Goal: Task Accomplishment & Management: Use online tool/utility

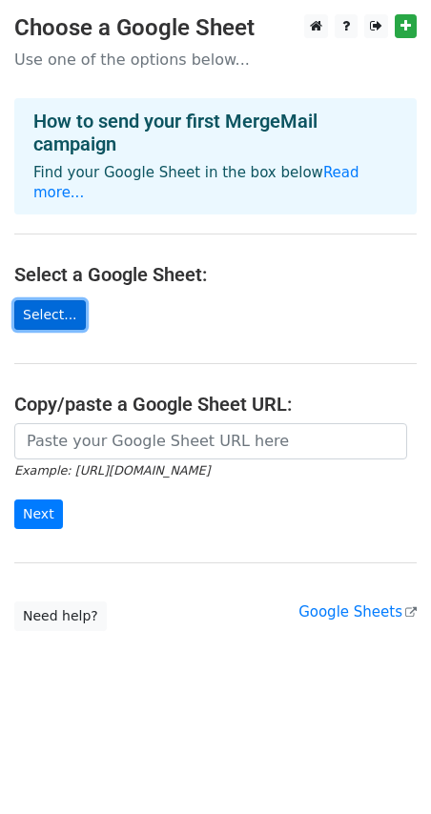
click at [52, 300] on link "Select..." at bounding box center [50, 315] width 72 height 30
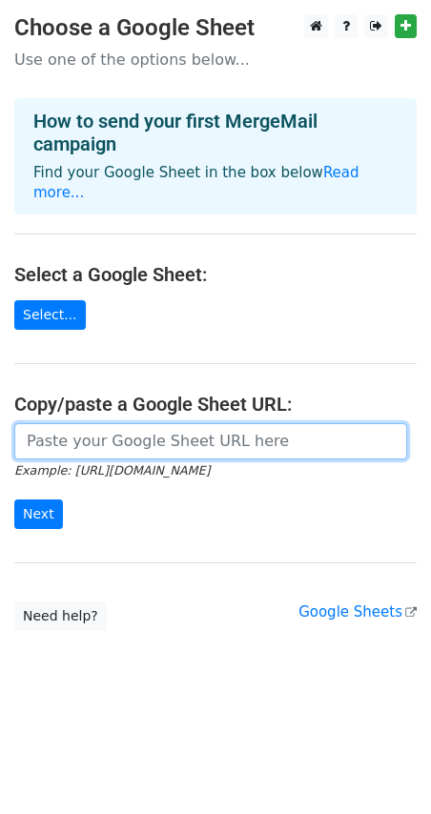
click at [123, 423] on input "url" at bounding box center [210, 441] width 393 height 36
paste input "https://docs.google.com/spreadsheets/d/1Ng1ZW_r6xmBmiIGbDry3ZnVm5t3qop7BRDo9q2_…"
type input "https://docs.google.com/spreadsheets/d/1Ng1ZW_r6xmBmiIGbDry3ZnVm5t3qop7BRDo9q2_…"
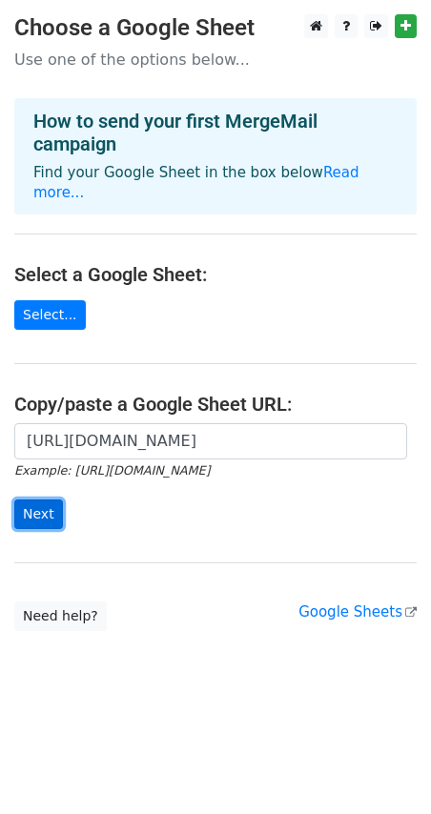
click at [37, 500] on input "Next" at bounding box center [38, 515] width 49 height 30
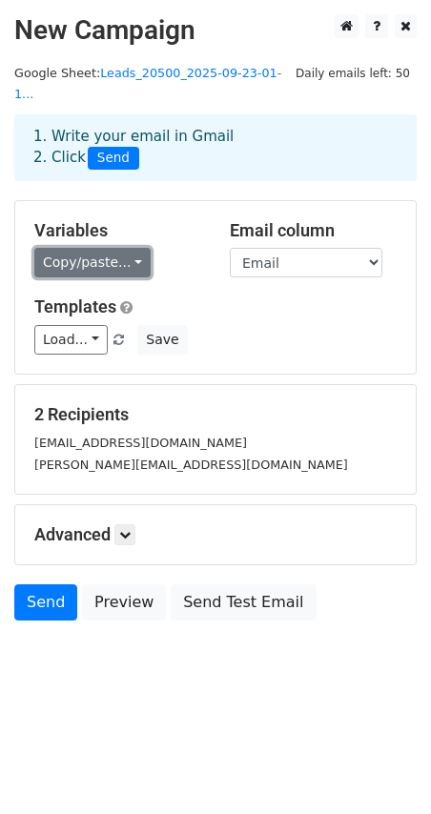
click at [119, 248] on link "Copy/paste..." at bounding box center [92, 263] width 116 height 30
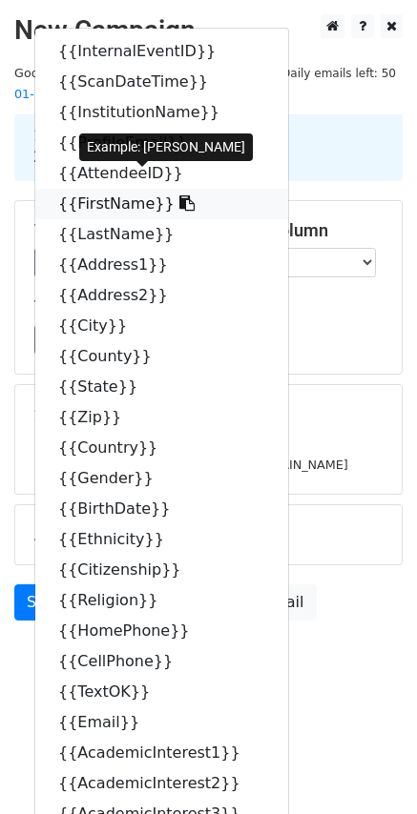
click at [116, 189] on link "{{FirstName}}" at bounding box center [161, 204] width 253 height 31
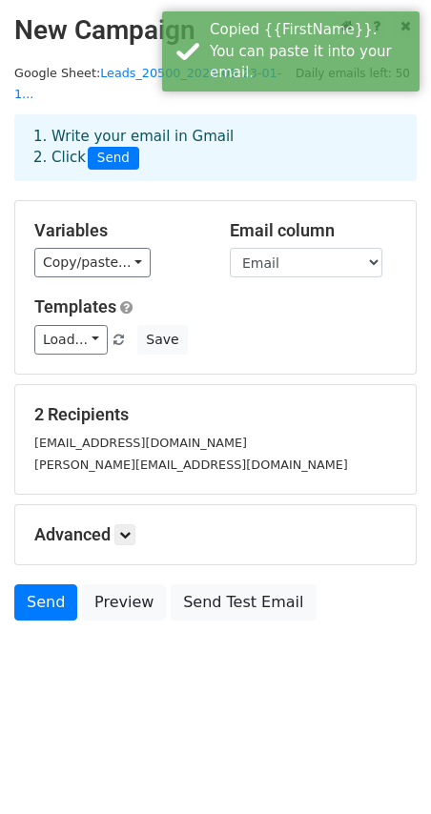
click at [235, 325] on div "Load... Fair Follow Up Save" at bounding box center [215, 340] width 391 height 30
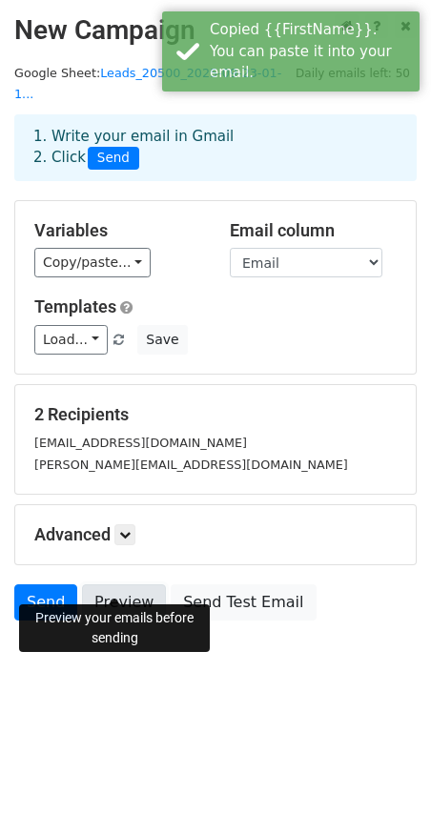
click at [104, 584] on link "Preview" at bounding box center [124, 602] width 84 height 36
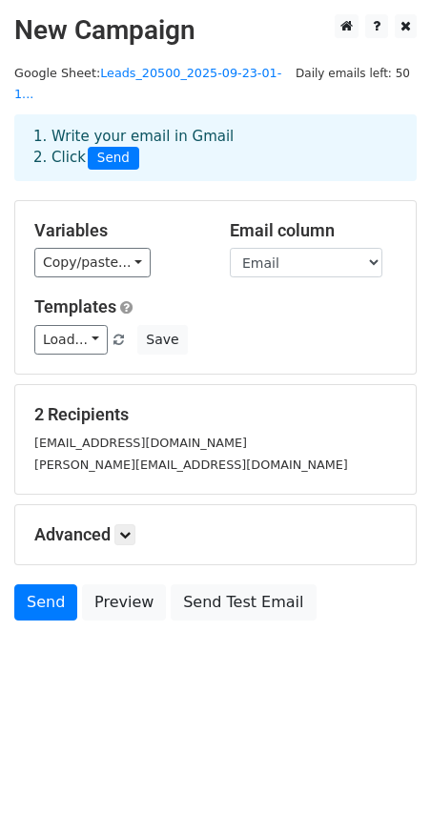
click at [208, 296] on div "Templates Load... Fair Follow Up Save" at bounding box center [215, 325] width 391 height 58
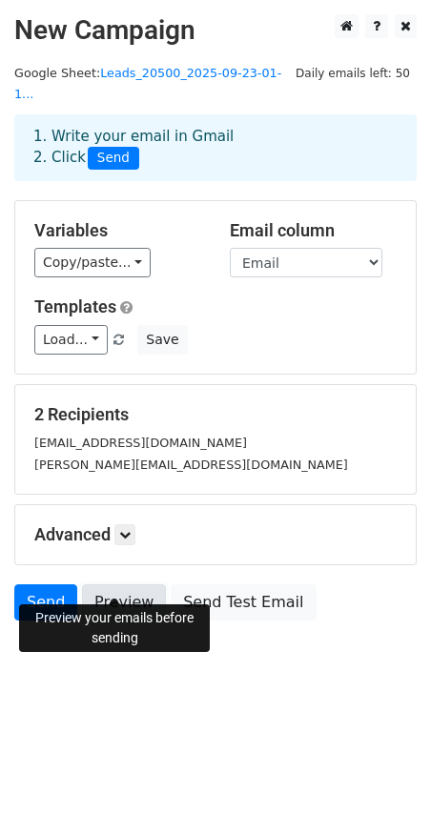
click at [112, 584] on link "Preview" at bounding box center [124, 602] width 84 height 36
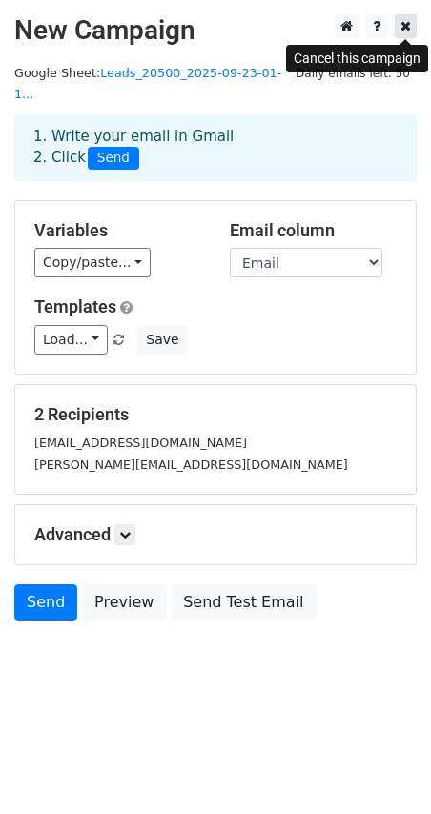
click at [407, 26] on icon at bounding box center [405, 25] width 10 height 13
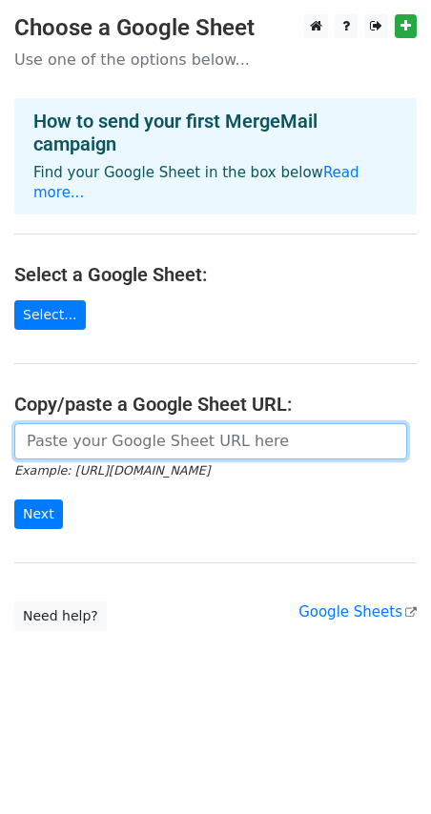
click at [72, 423] on input "url" at bounding box center [210, 441] width 393 height 36
paste input "Great Meeting You at NACAC Columbus Fair. Excited to Share More About Biola Uni…"
click at [141, 423] on input "Great Meeting You at NACAC Columbus Fair. Excited to Share More About Biola Uni…" at bounding box center [210, 441] width 393 height 36
paste input "[URL][DOMAIN_NAME]"
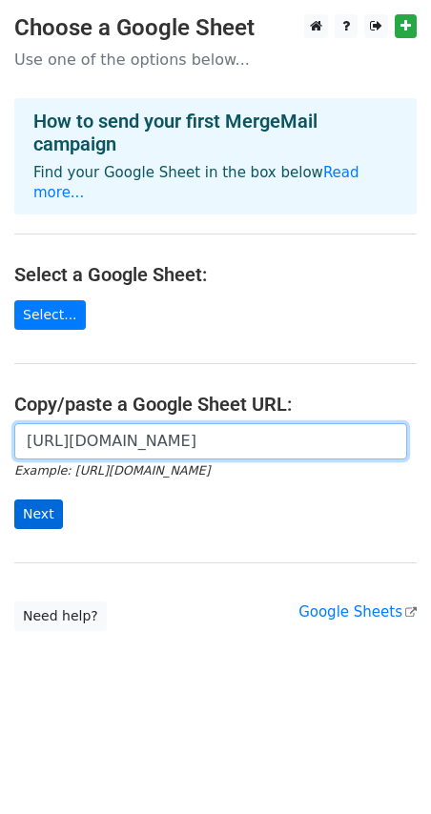
type input "[URL][DOMAIN_NAME]"
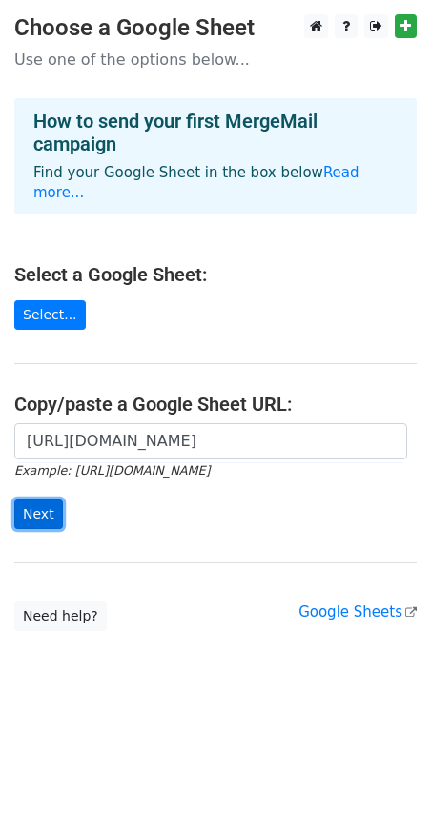
click at [46, 500] on input "Next" at bounding box center [38, 515] width 49 height 30
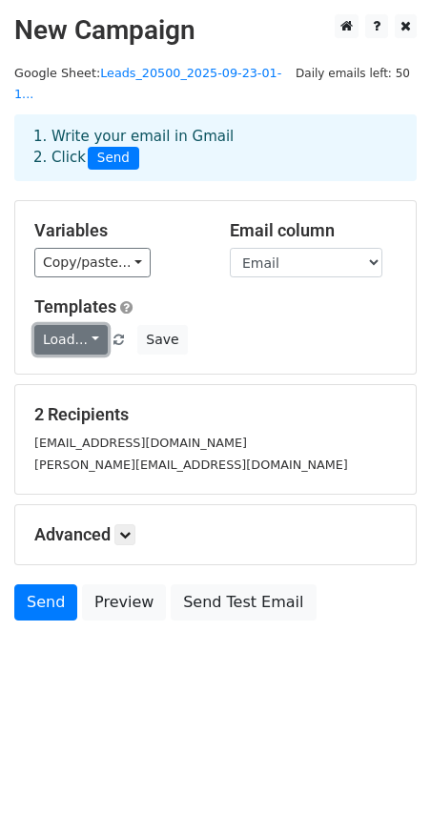
click at [51, 325] on link "Load..." at bounding box center [70, 340] width 73 height 30
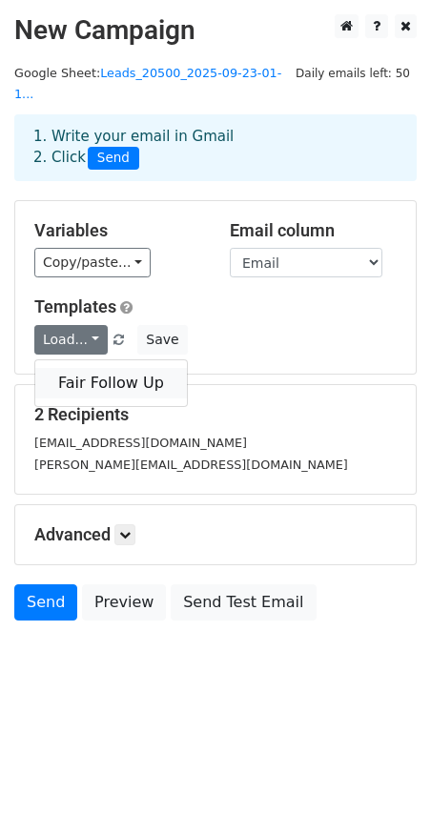
click at [78, 368] on link "Fair Follow Up" at bounding box center [111, 383] width 152 height 31
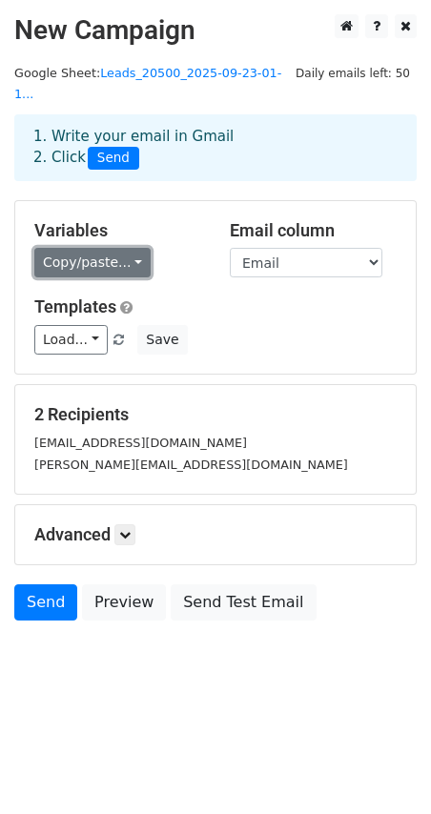
click at [102, 250] on link "Copy/paste..." at bounding box center [92, 263] width 116 height 30
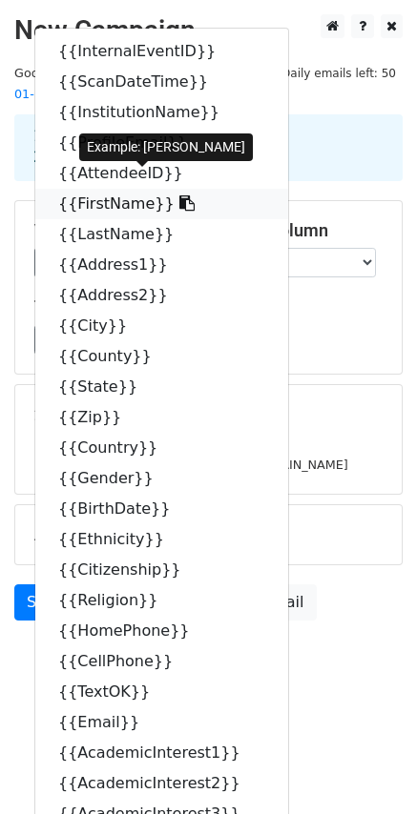
click at [179, 195] on icon at bounding box center [186, 202] width 15 height 15
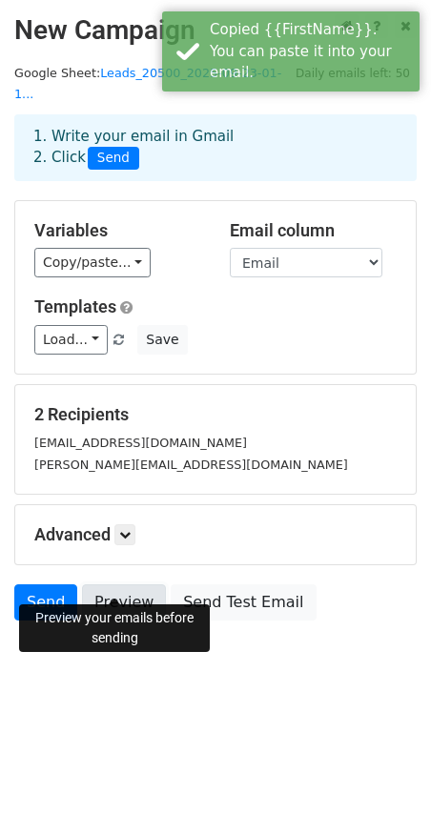
click at [119, 587] on link "Preview" at bounding box center [124, 602] width 84 height 36
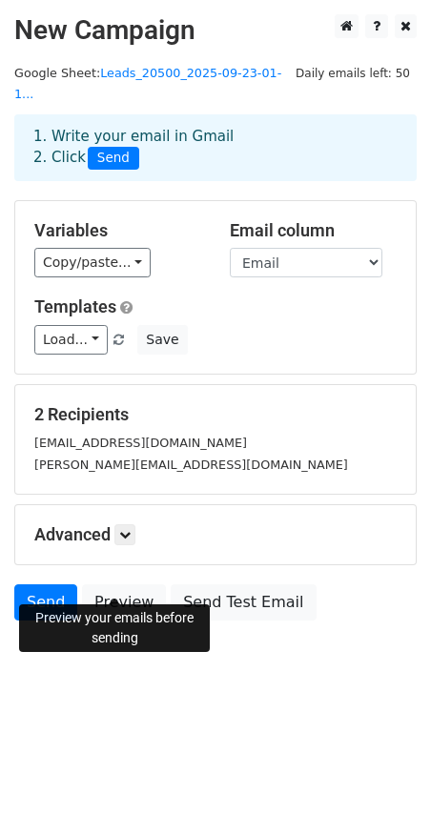
click at [143, 524] on h5 "Advanced" at bounding box center [215, 534] width 362 height 21
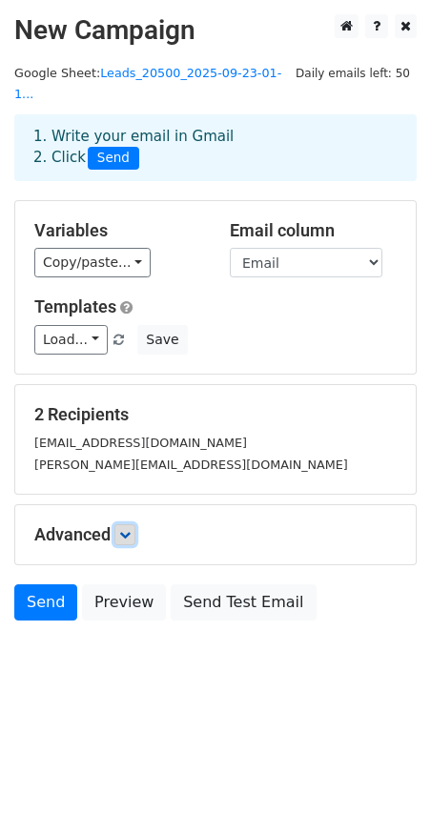
click at [129, 529] on icon at bounding box center [124, 534] width 11 height 11
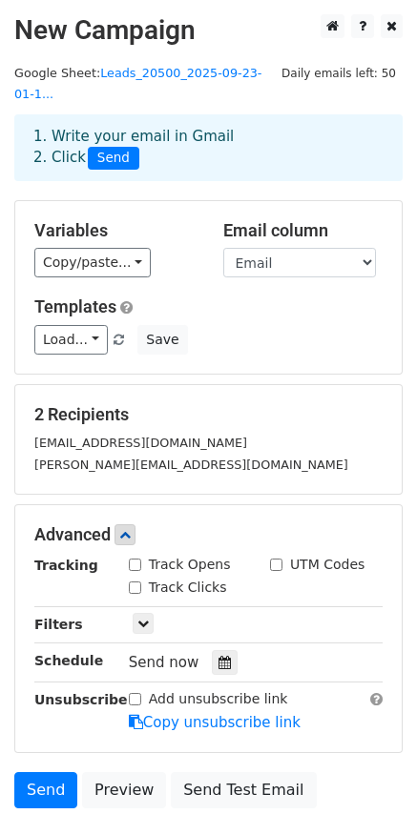
click at [133, 559] on input "Track Opens" at bounding box center [135, 565] width 12 height 12
checkbox input "true"
click at [133, 582] on input "Track Clicks" at bounding box center [135, 588] width 12 height 12
checkbox input "true"
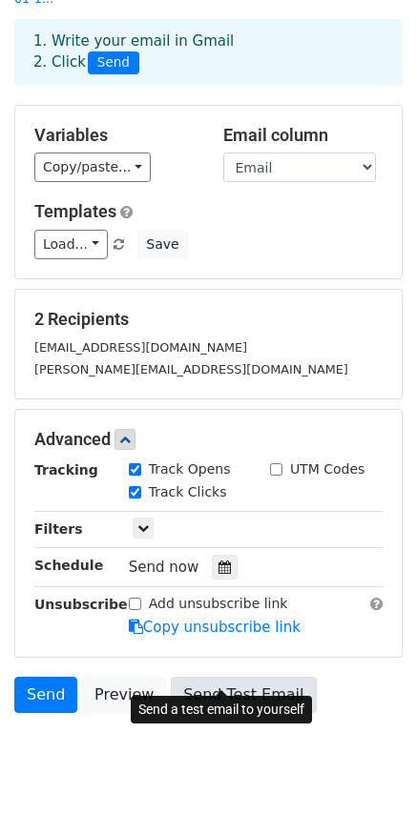
click at [221, 677] on link "Send Test Email" at bounding box center [243, 695] width 145 height 36
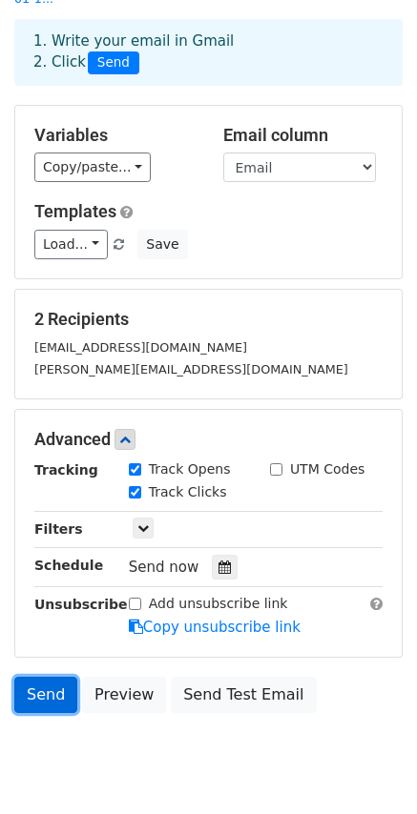
click at [35, 677] on link "Send" at bounding box center [45, 695] width 63 height 36
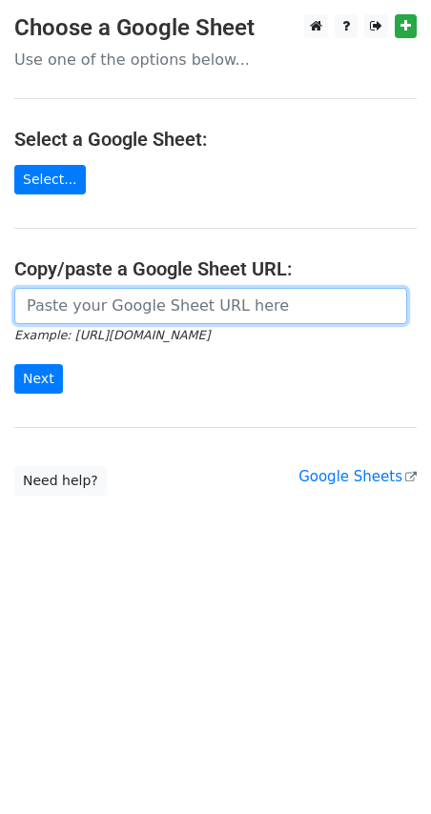
click at [109, 297] on input "url" at bounding box center [210, 306] width 393 height 36
paste input "[URL][DOMAIN_NAME]"
type input "[URL][DOMAIN_NAME]"
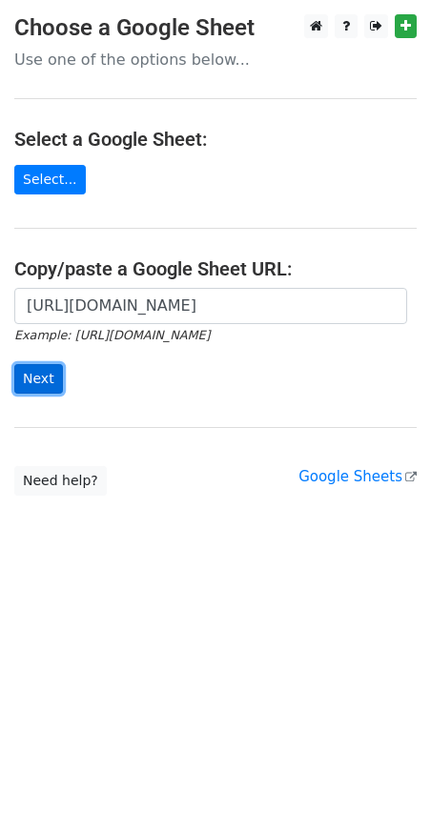
click at [42, 377] on input "Next" at bounding box center [38, 379] width 49 height 30
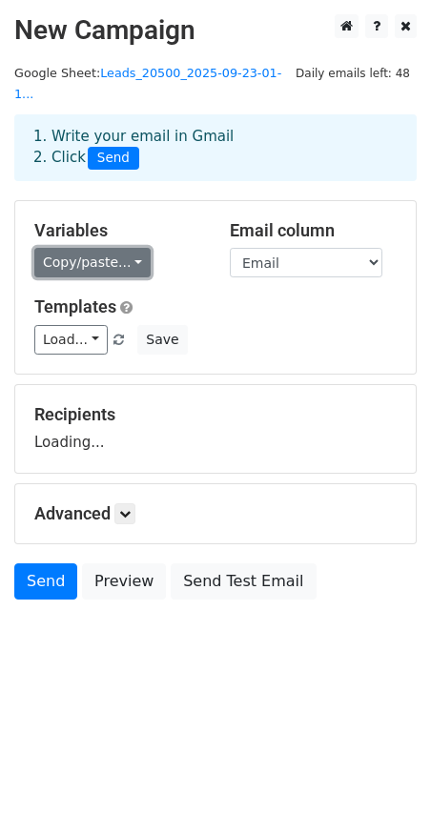
click at [71, 248] on link "Copy/paste..." at bounding box center [92, 263] width 116 height 30
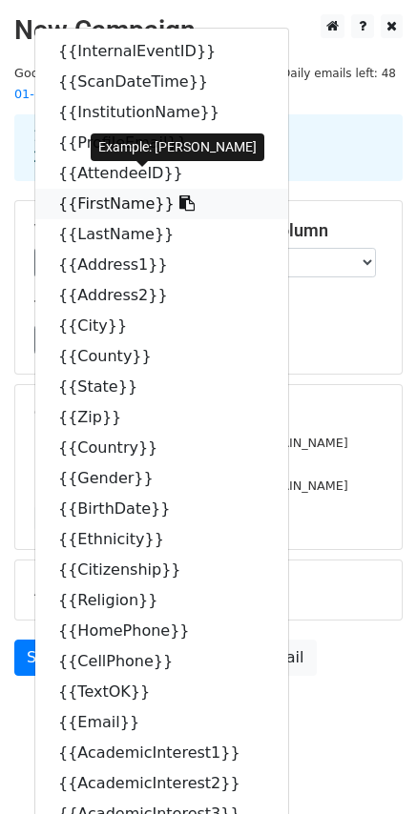
click at [179, 195] on icon at bounding box center [186, 202] width 15 height 15
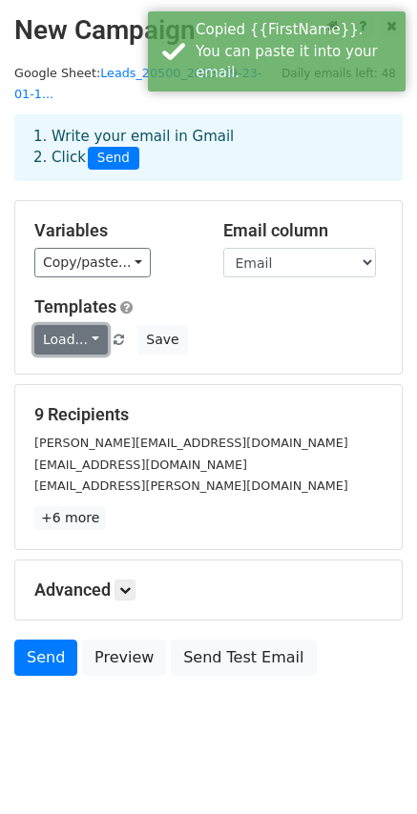
click at [73, 325] on link "Load..." at bounding box center [70, 340] width 73 height 30
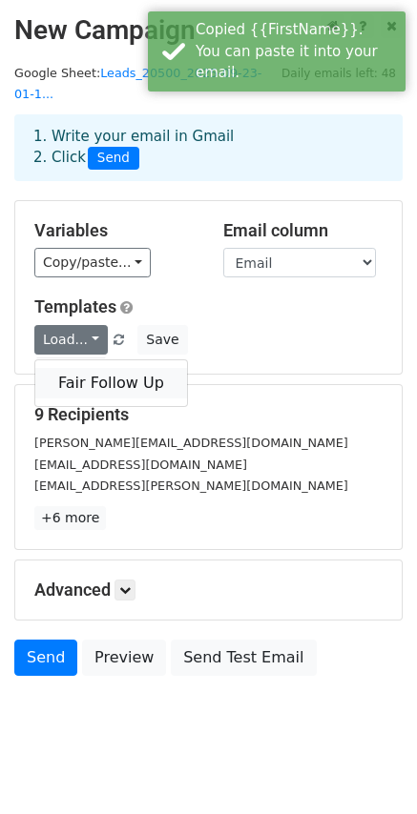
click at [80, 368] on link "Fair Follow Up" at bounding box center [111, 383] width 152 height 31
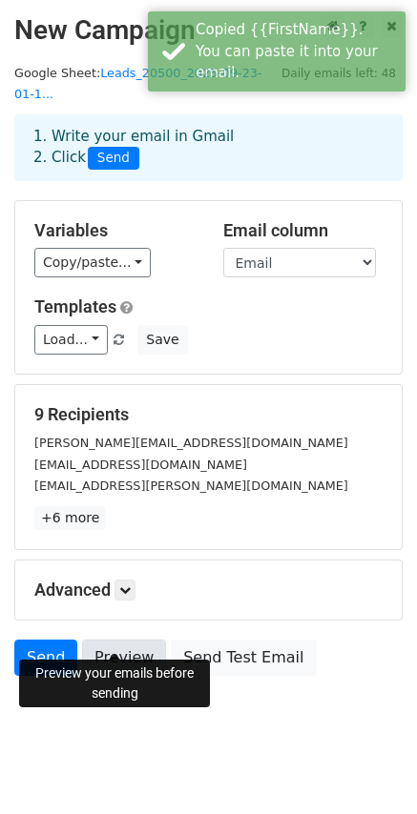
click at [130, 640] on link "Preview" at bounding box center [124, 658] width 84 height 36
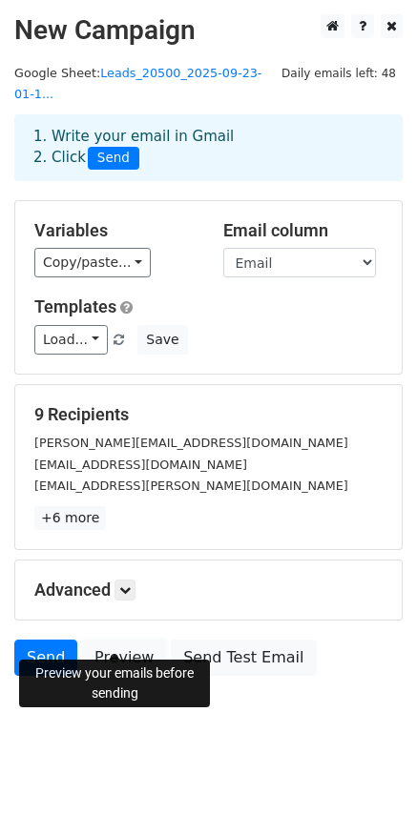
scroll to position [2, 0]
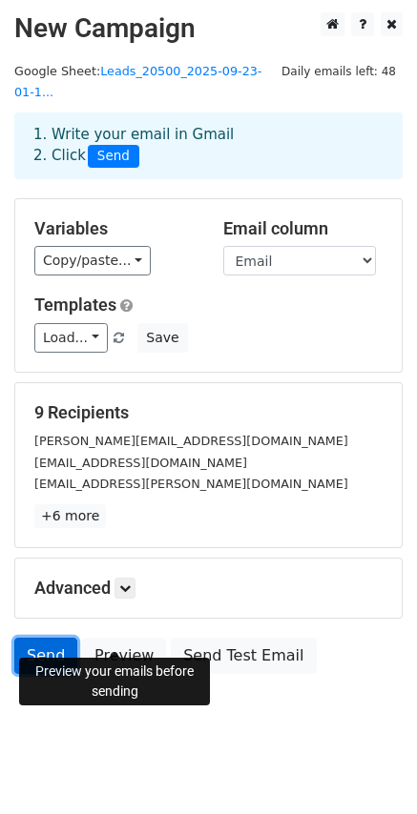
click at [51, 638] on link "Send" at bounding box center [45, 656] width 63 height 36
